Goal: Information Seeking & Learning: Check status

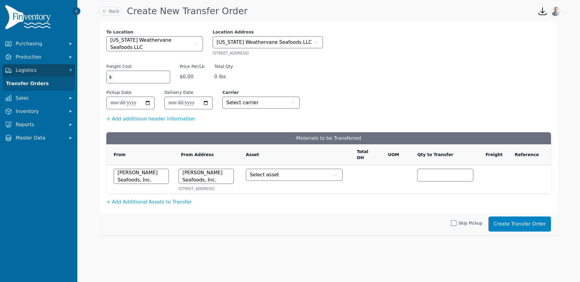
click at [15, 12] on img at bounding box center [29, 18] width 48 height 27
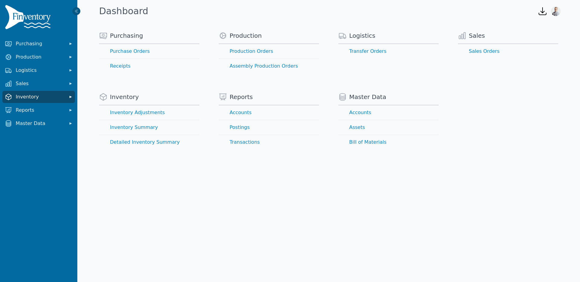
click at [24, 95] on span "Inventory" at bounding box center [40, 96] width 48 height 7
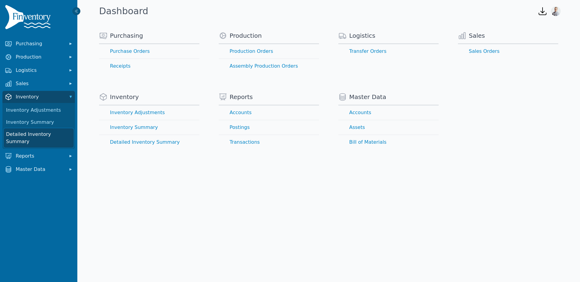
click at [31, 136] on link "Detailed Inventory Summary" at bounding box center [39, 137] width 70 height 19
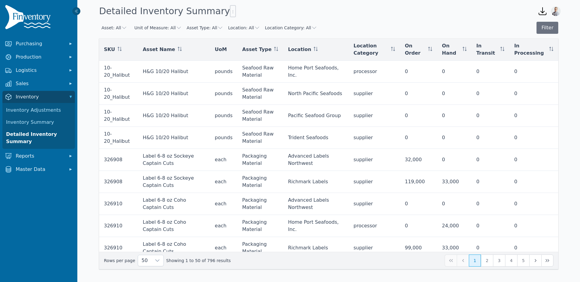
click at [113, 26] on button "Asset: All" at bounding box center [115, 28] width 26 height 6
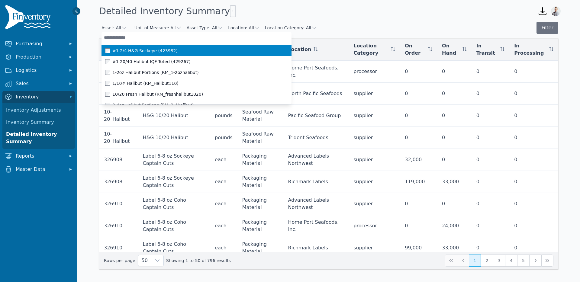
click at [118, 39] on input "text" at bounding box center [197, 37] width 190 height 11
type input "*"
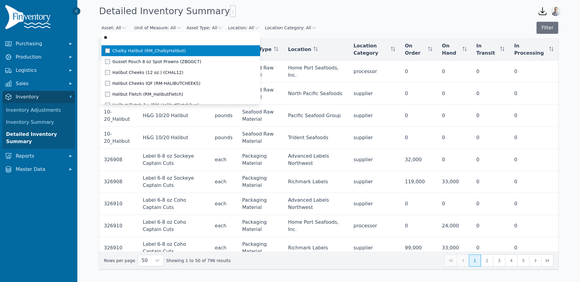
type input "***"
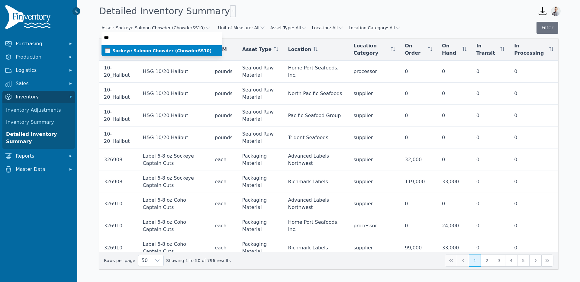
click at [120, 53] on span "Sockeye Salmon Chowder (ChowderSS10)" at bounding box center [161, 51] width 99 height 6
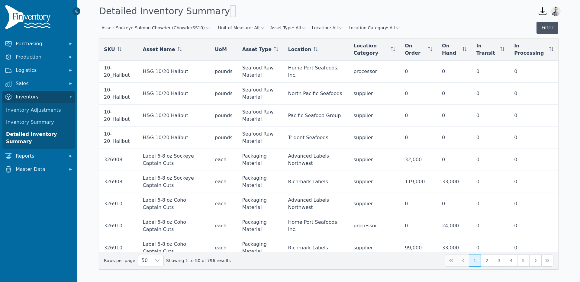
click at [542, 26] on button "Filter" at bounding box center [548, 28] width 22 height 12
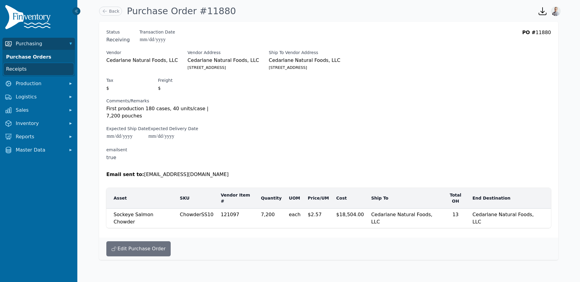
click at [17, 70] on link "Receipts" at bounding box center [39, 69] width 70 height 12
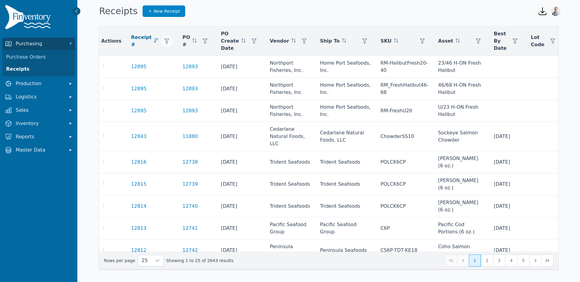
scroll to position [0, 2]
click at [163, 40] on icon "button" at bounding box center [165, 41] width 5 height 5
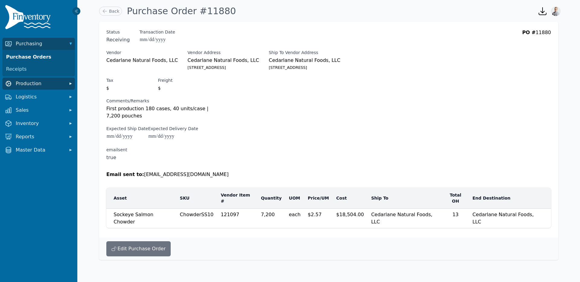
click at [22, 84] on span "Production" at bounding box center [40, 83] width 48 height 7
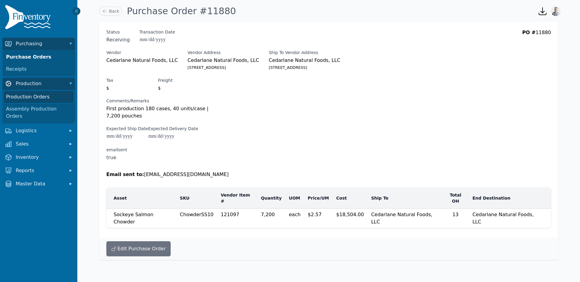
click at [24, 100] on link "Production Orders" at bounding box center [39, 97] width 70 height 12
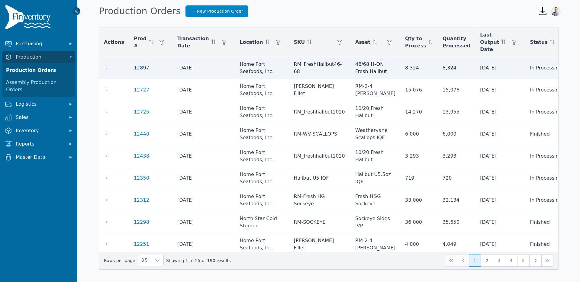
click at [134, 67] on link "12897" at bounding box center [141, 68] width 15 height 6
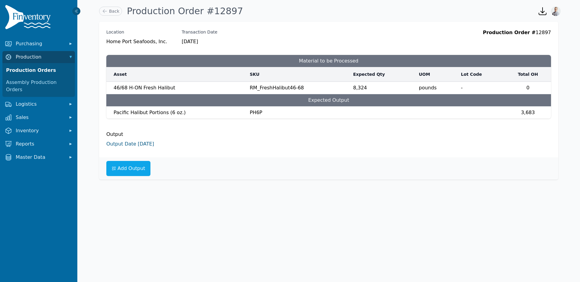
click at [139, 144] on link "Output Date 9/3/2025" at bounding box center [130, 144] width 48 height 6
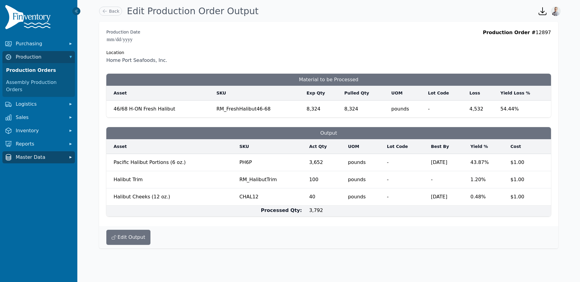
click at [16, 154] on span "Master Data" at bounding box center [40, 157] width 48 height 7
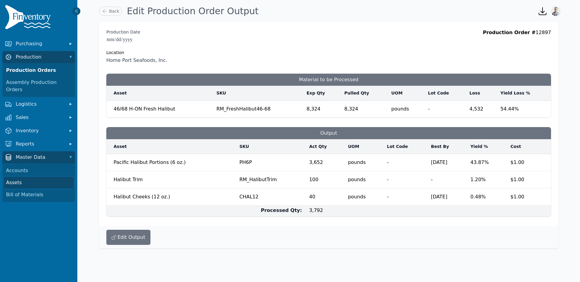
click at [15, 177] on link "Assets" at bounding box center [39, 183] width 70 height 12
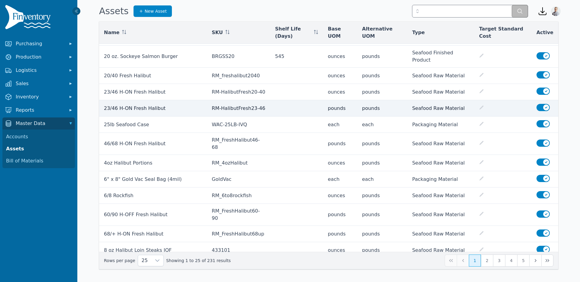
scroll to position [185, 0]
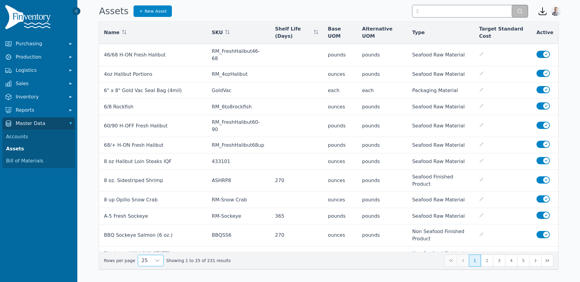
click at [145, 261] on span "25" at bounding box center [144, 260] width 13 height 11
click at [145, 250] on span "250" at bounding box center [145, 246] width 9 height 7
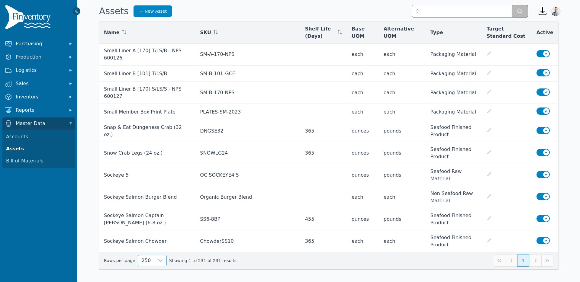
scroll to position [3885, 0]
click at [29, 58] on span "Production" at bounding box center [40, 56] width 48 height 7
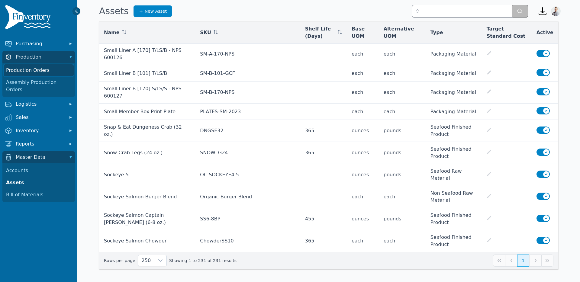
click at [30, 71] on link "Production Orders" at bounding box center [39, 70] width 70 height 12
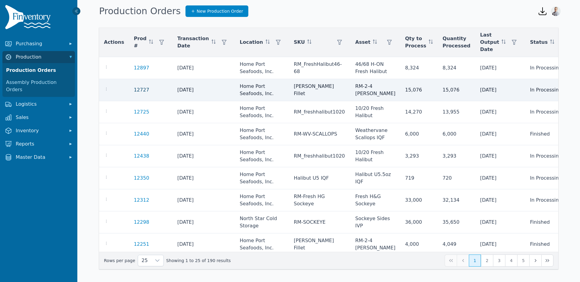
click at [137, 89] on link "12727" at bounding box center [141, 90] width 15 height 6
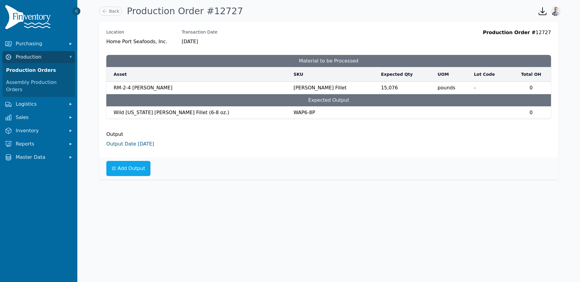
click at [115, 144] on link "Output Date 8/25/2025" at bounding box center [130, 144] width 48 height 6
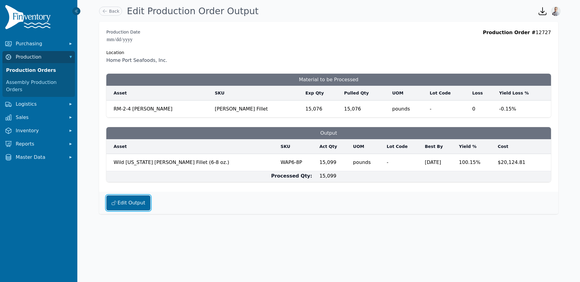
click at [119, 204] on button "Edit Output" at bounding box center [128, 203] width 44 height 15
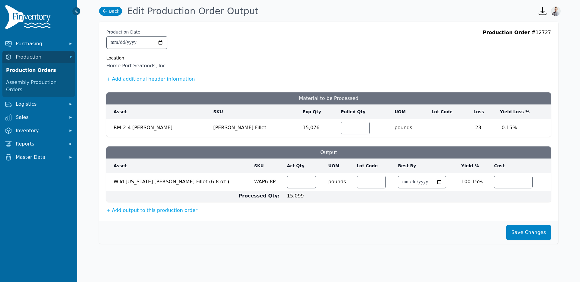
click at [109, 9] on link "Back" at bounding box center [110, 11] width 23 height 9
